Goal: Task Accomplishment & Management: Manage account settings

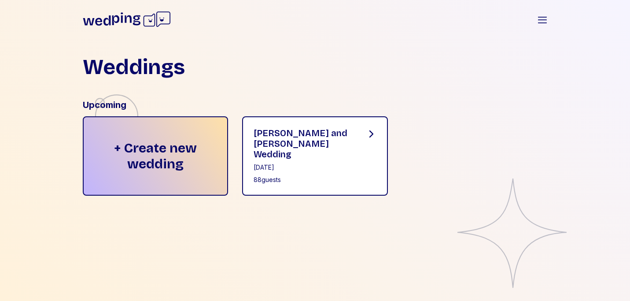
click at [315, 136] on div "[PERSON_NAME] and [PERSON_NAME] Wedding" at bounding box center [303, 144] width 98 height 32
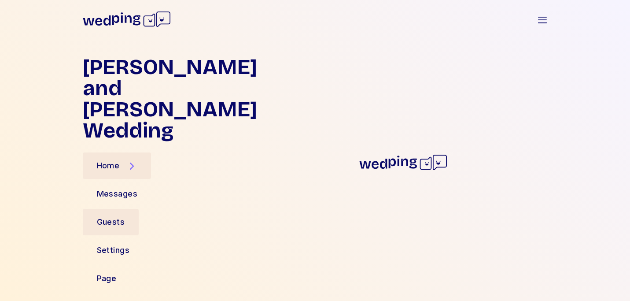
click at [110, 216] on div "Guests" at bounding box center [111, 222] width 28 height 12
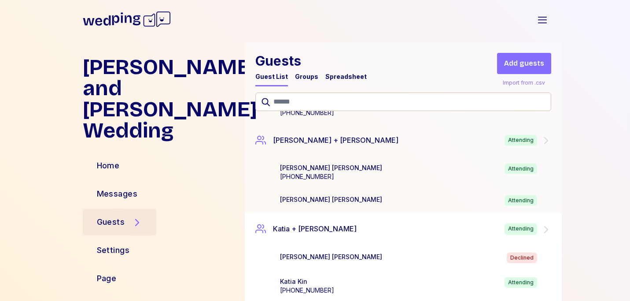
scroll to position [1876, 0]
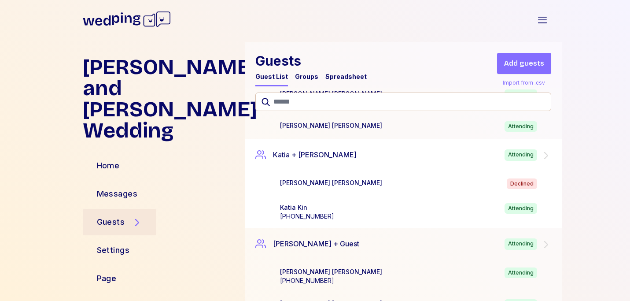
click at [544, 155] on icon at bounding box center [546, 155] width 4 height 7
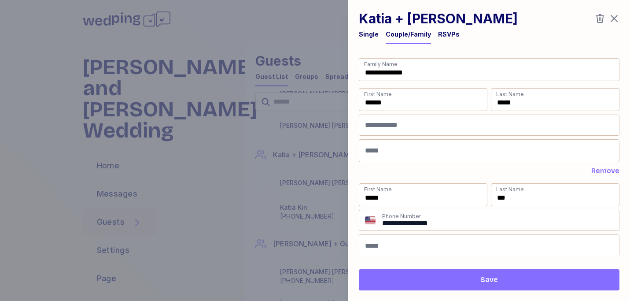
click at [616, 19] on icon "button" at bounding box center [614, 18] width 11 height 11
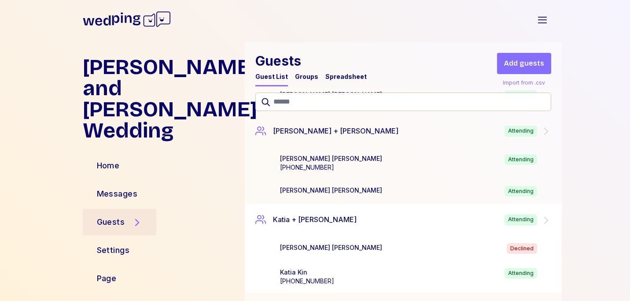
scroll to position [1933, 0]
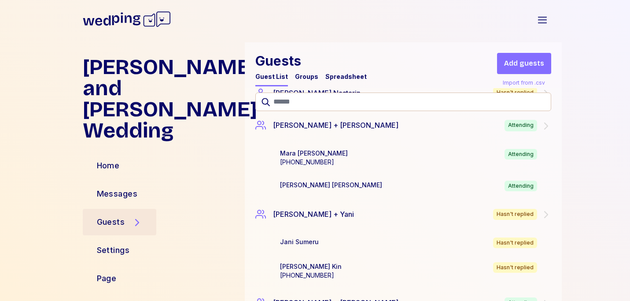
click at [342, 76] on div "Spreadsheet" at bounding box center [345, 76] width 41 height 9
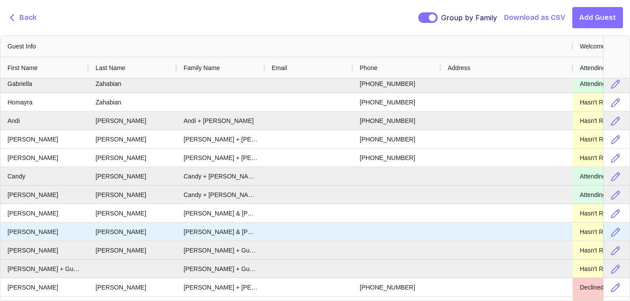
scroll to position [0, 0]
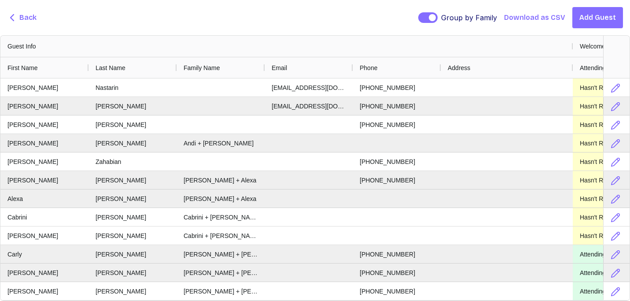
click at [22, 18] on span "Back" at bounding box center [27, 17] width 17 height 11
